Goal: Task Accomplishment & Management: Manage account settings

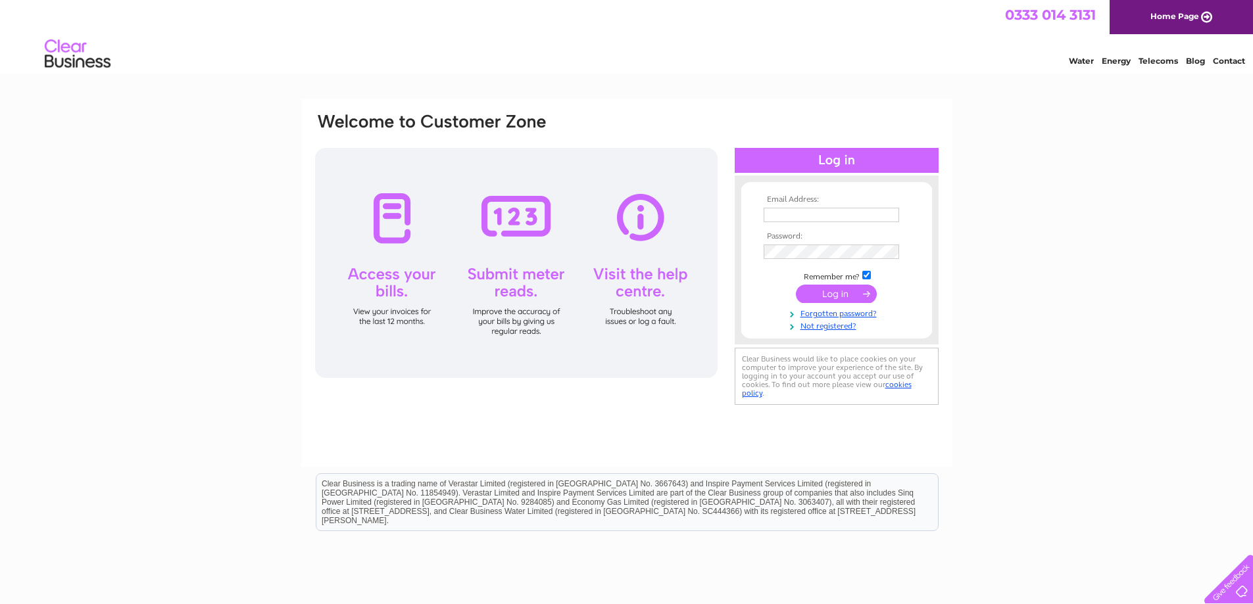
type input "accounts@wellmachined.co.uk"
click at [410, 293] on input "submit" at bounding box center [836, 294] width 81 height 18
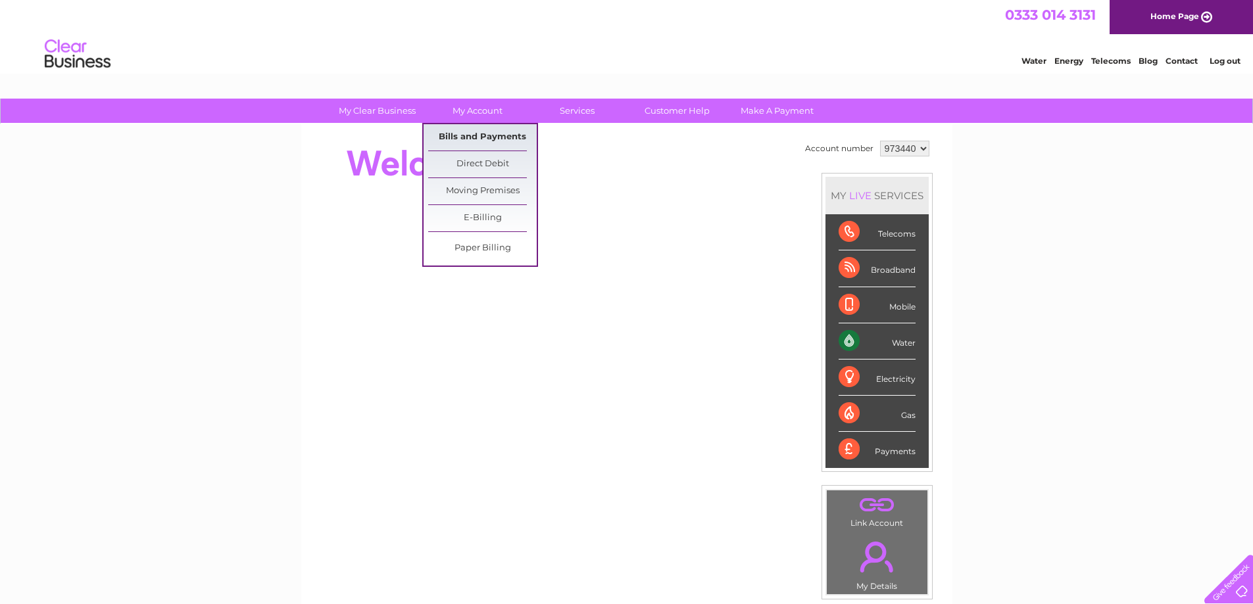
click at [479, 128] on link "Bills and Payments" at bounding box center [482, 137] width 108 height 26
click at [481, 136] on link "Bills and Payments" at bounding box center [482, 137] width 108 height 26
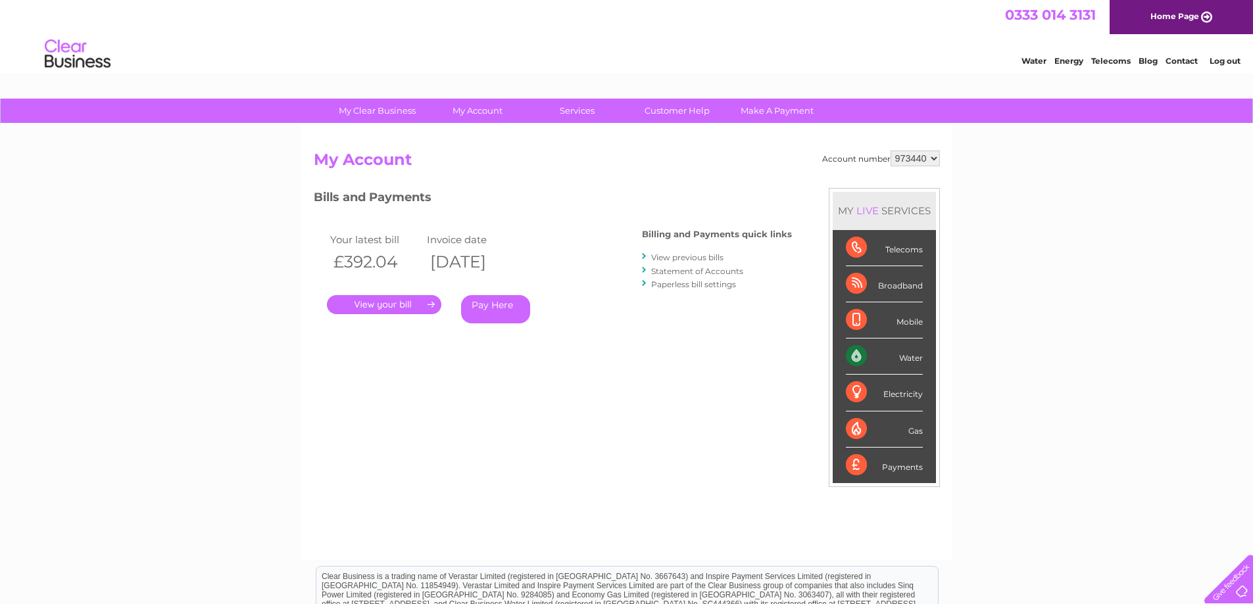
click at [391, 305] on link "." at bounding box center [384, 304] width 114 height 19
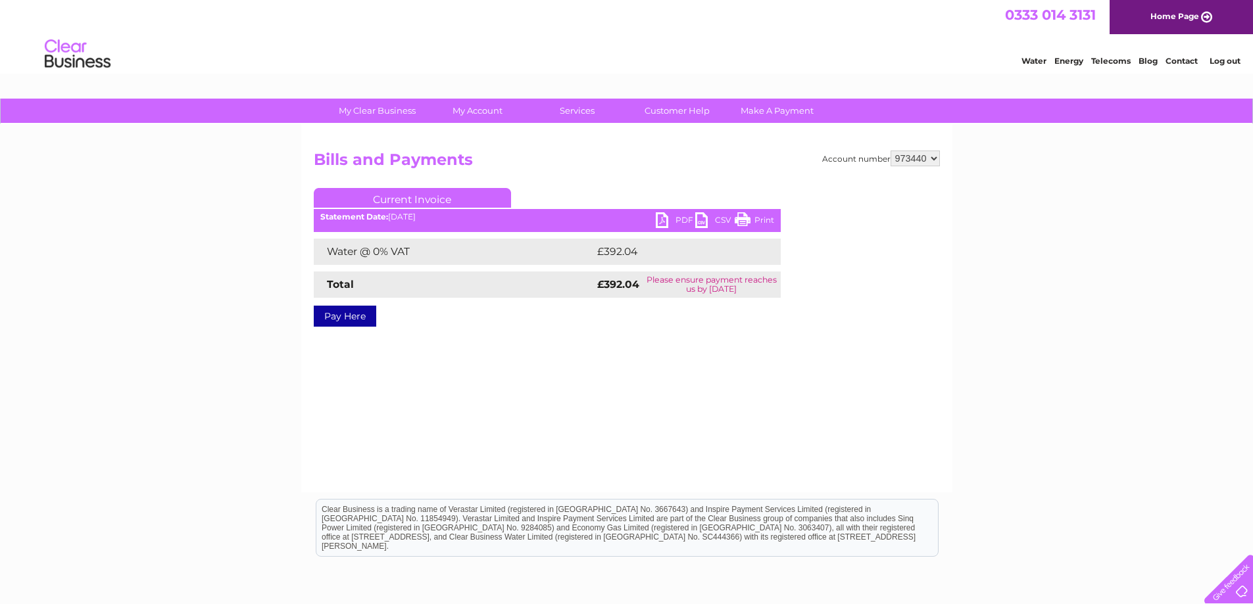
click at [677, 220] on link "PDF" at bounding box center [675, 221] width 39 height 19
